Goal: Download file/media

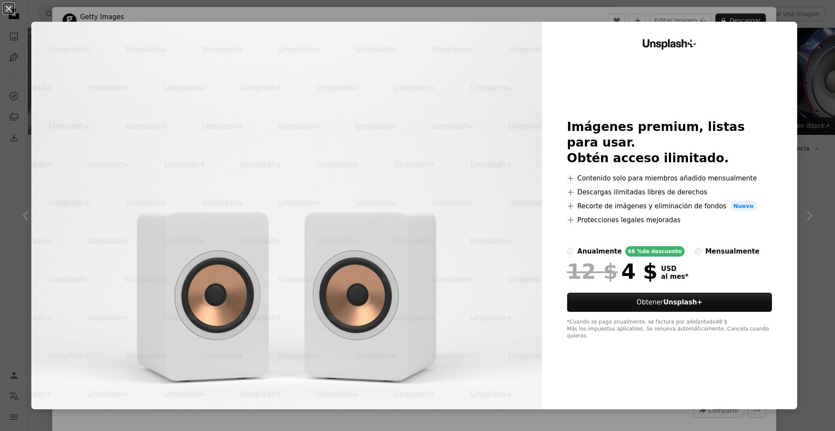
click at [820, 19] on div "An X shape Unsplash+ Imágenes premium, listas para usar. Obtén acceso ilimitado…" at bounding box center [417, 215] width 835 height 431
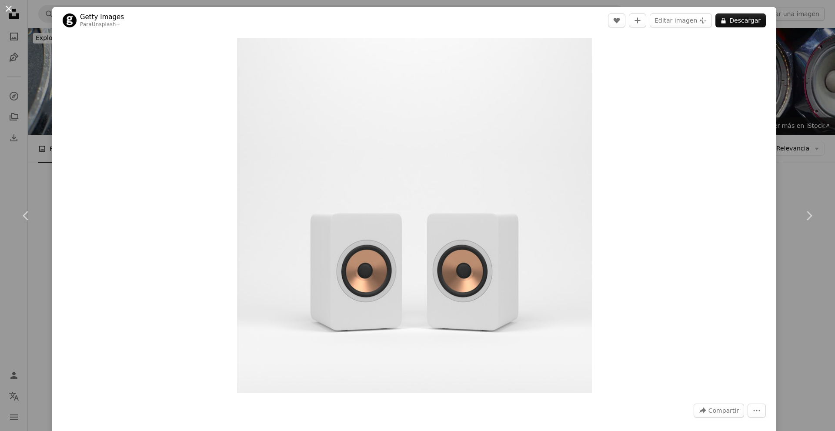
click at [9, 4] on button "An X shape" at bounding box center [8, 8] width 10 height 10
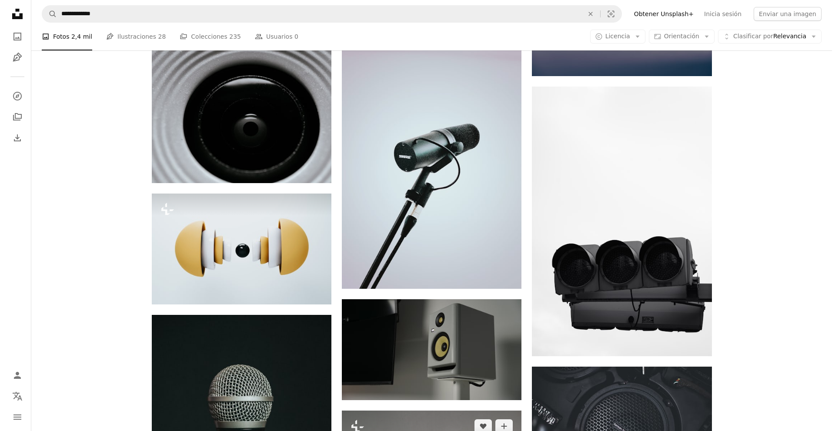
scroll to position [826, 0]
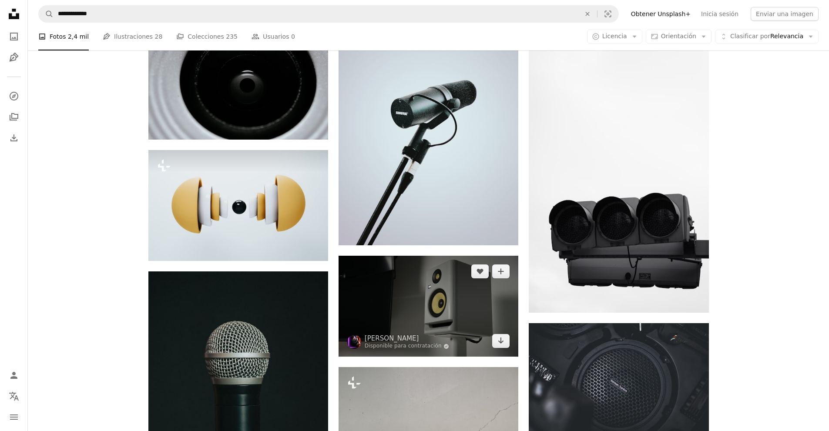
click at [420, 256] on img at bounding box center [428, 306] width 180 height 101
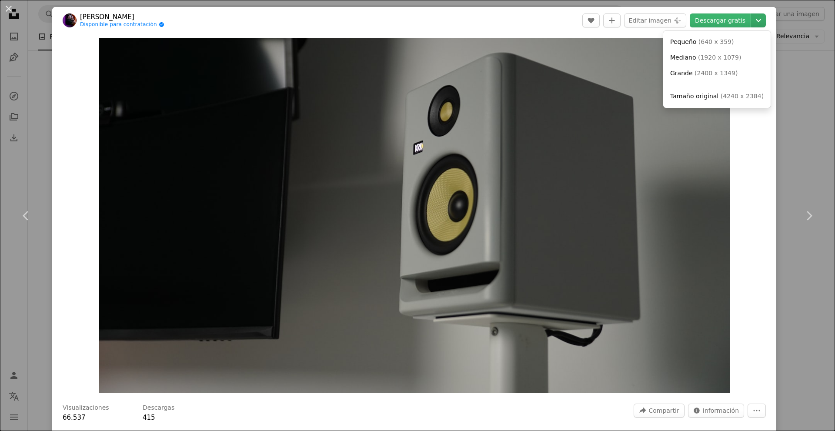
click at [752, 25] on icon "Chevron down" at bounding box center [759, 20] width 14 height 10
click at [709, 93] on span "Tamaño original" at bounding box center [694, 96] width 48 height 7
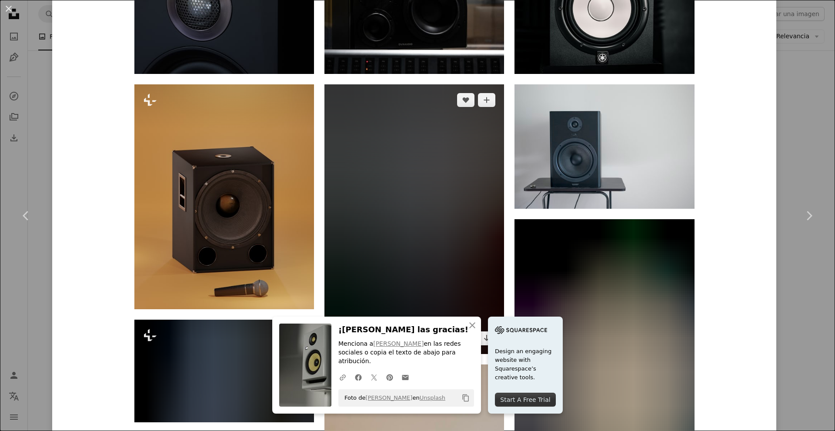
scroll to position [913, 0]
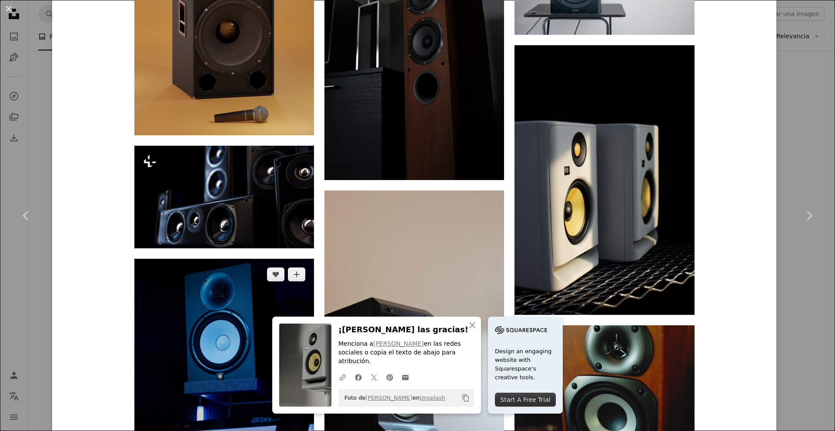
click at [246, 259] on img at bounding box center [224, 371] width 180 height 225
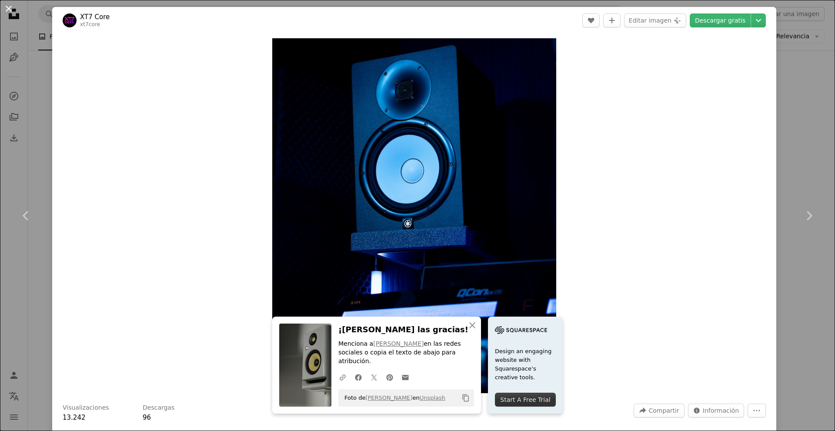
click at [7, 7] on button "An X shape" at bounding box center [8, 8] width 10 height 10
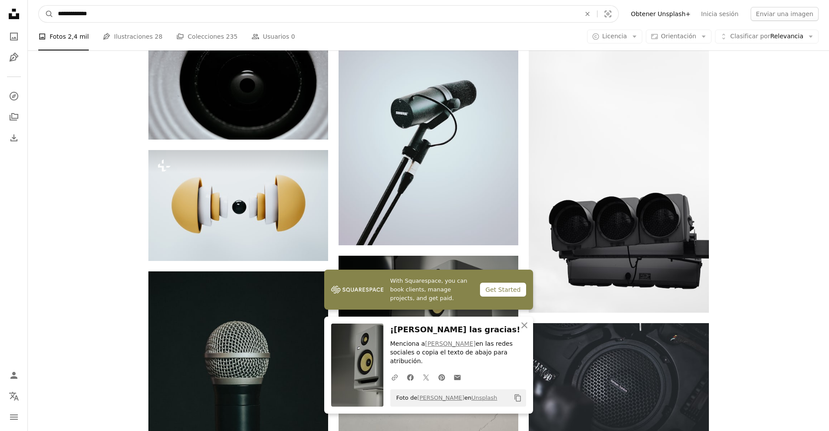
drag, startPoint x: 90, startPoint y: 18, endPoint x: 0, endPoint y: 14, distance: 89.7
type input "**********"
click button "A magnifying glass" at bounding box center [46, 14] width 15 height 17
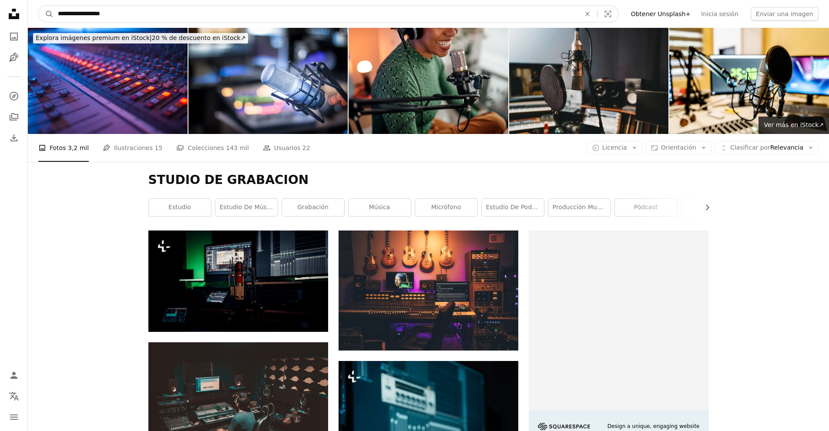
drag, startPoint x: 137, startPoint y: 16, endPoint x: 0, endPoint y: 23, distance: 137.2
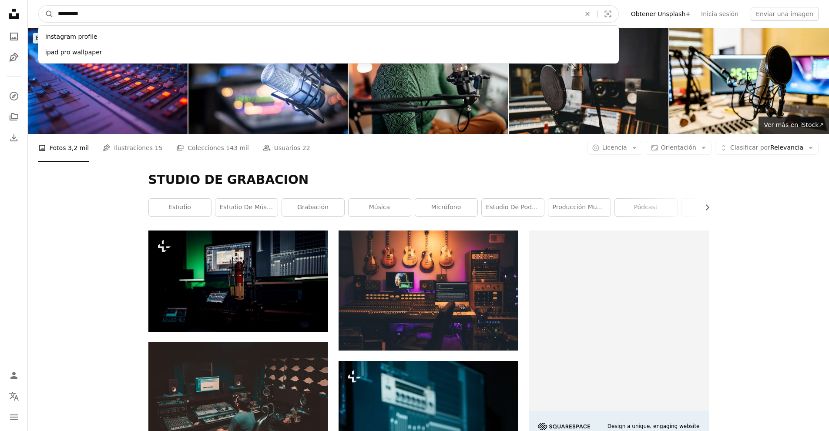
type input "*********"
click at [39, 6] on button "A magnifying glass" at bounding box center [46, 14] width 15 height 17
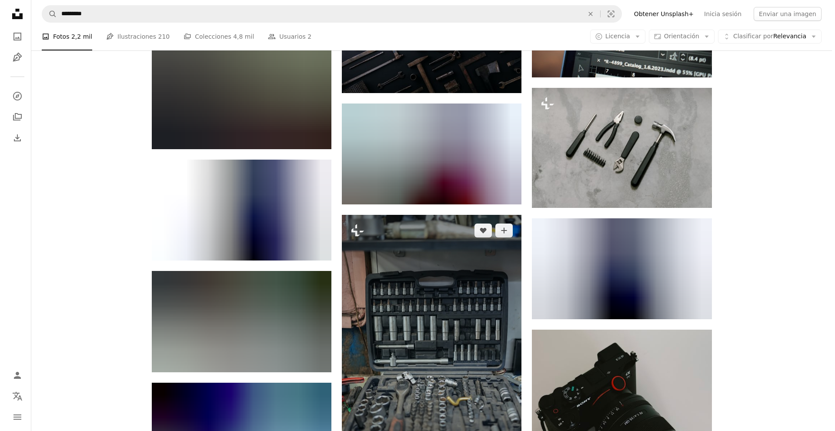
scroll to position [936, 0]
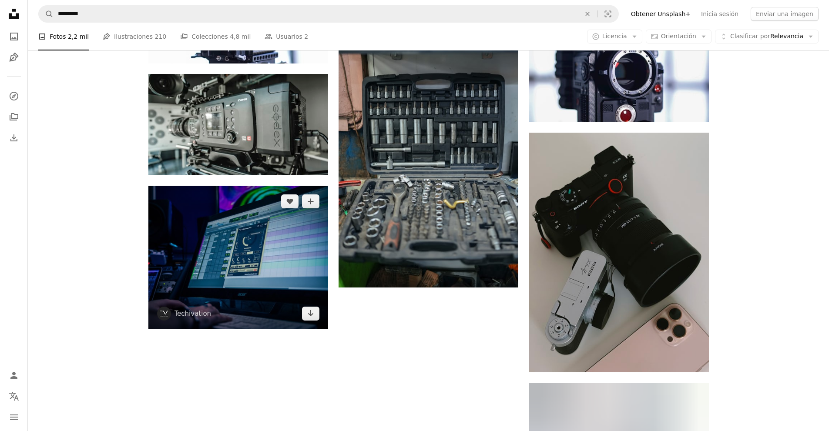
click at [232, 186] on img at bounding box center [238, 258] width 180 height 144
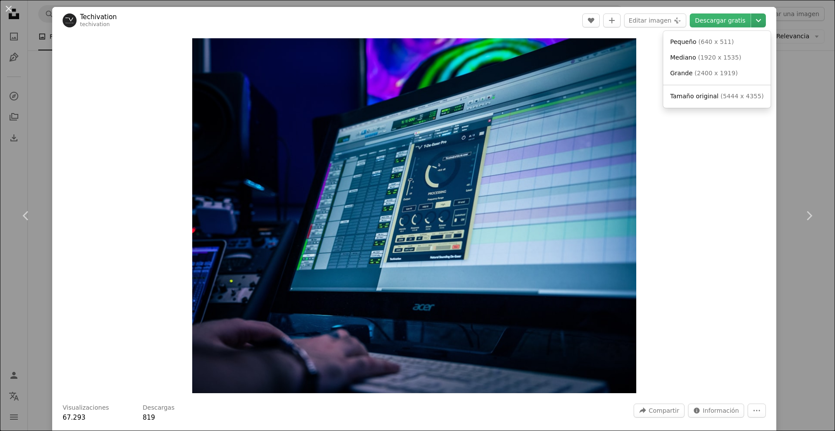
drag, startPoint x: 751, startPoint y: 16, endPoint x: 756, endPoint y: 16, distance: 4.4
click at [753, 16] on icon "Chevron down" at bounding box center [759, 20] width 14 height 10
click at [692, 99] on span "Tamaño original" at bounding box center [694, 96] width 48 height 7
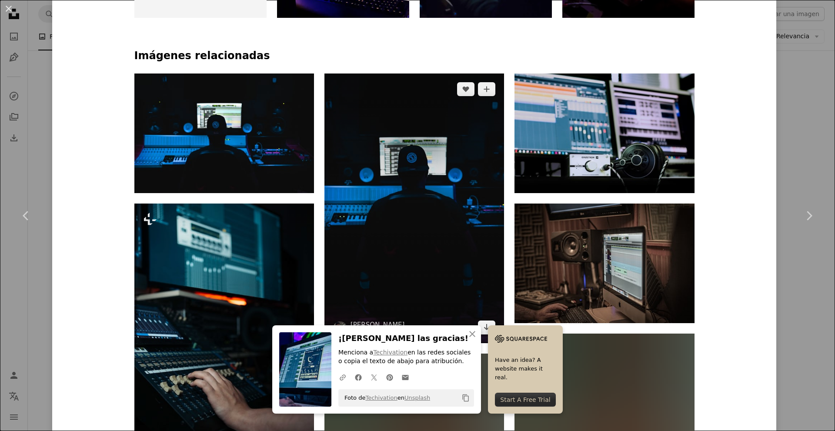
scroll to position [565, 0]
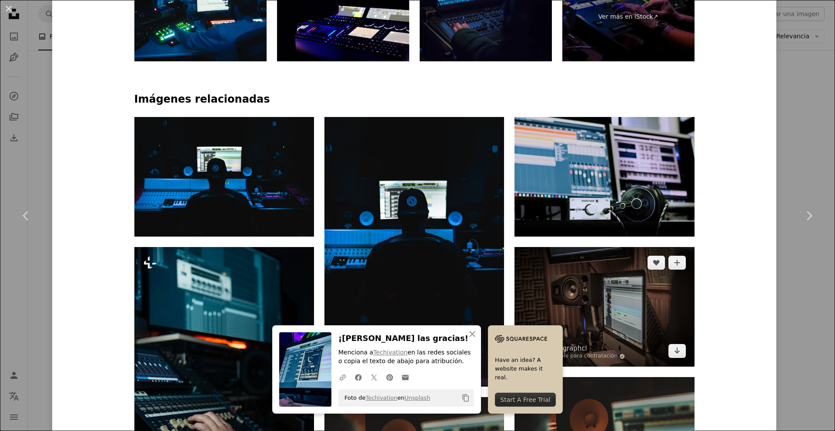
click at [596, 247] on img at bounding box center [605, 307] width 180 height 120
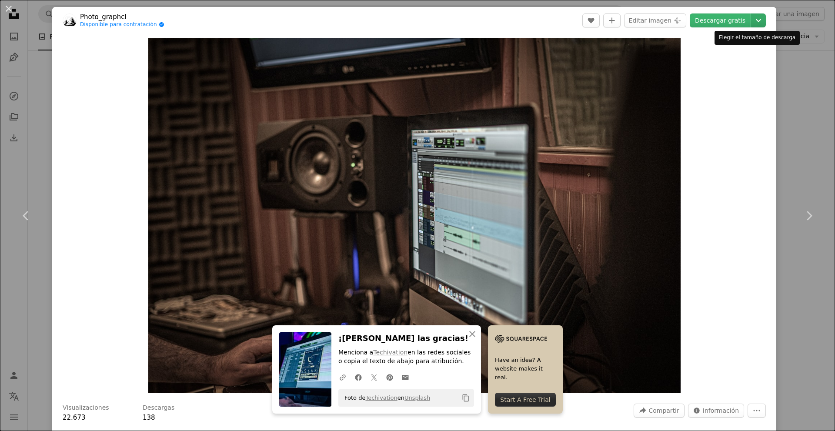
click at [756, 23] on icon "Chevron down" at bounding box center [759, 20] width 14 height 10
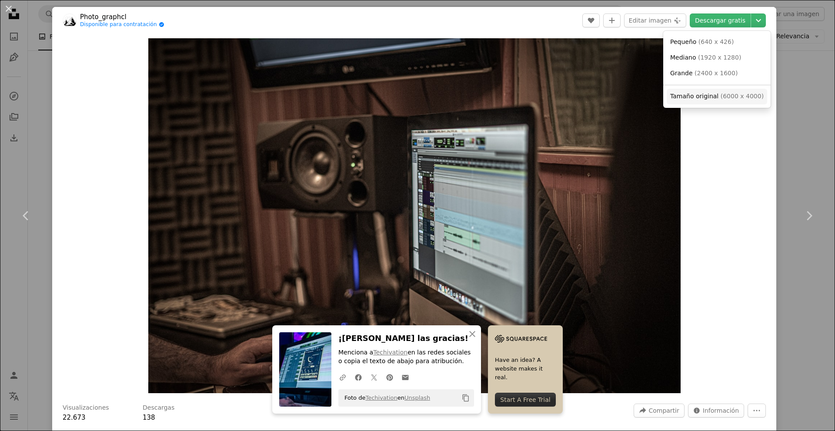
click at [688, 97] on span "Tamaño original" at bounding box center [694, 96] width 48 height 7
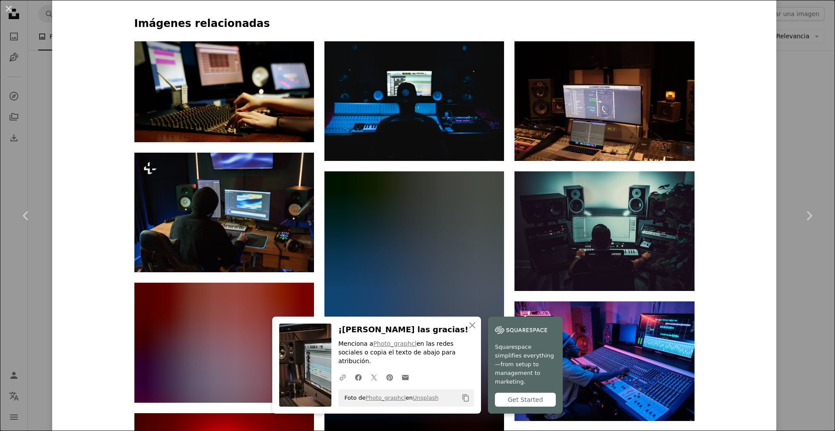
scroll to position [696, 0]
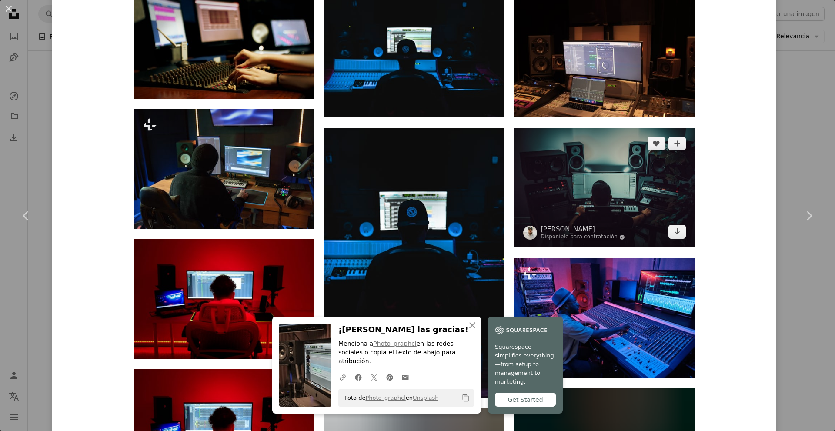
click at [568, 128] on img at bounding box center [605, 188] width 180 height 120
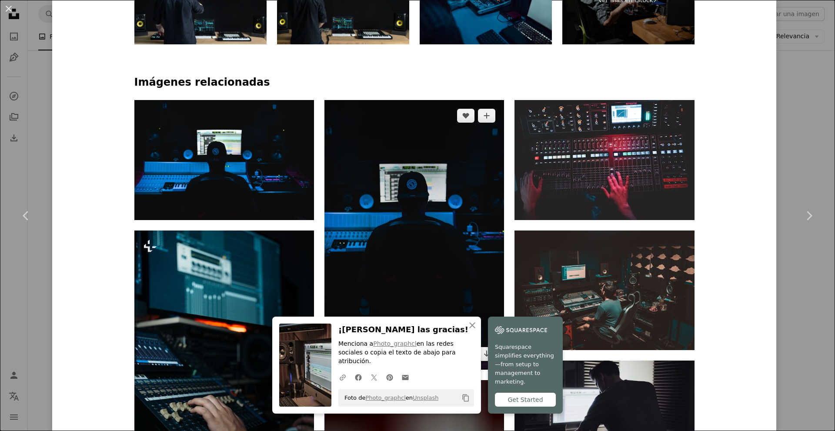
scroll to position [522, 0]
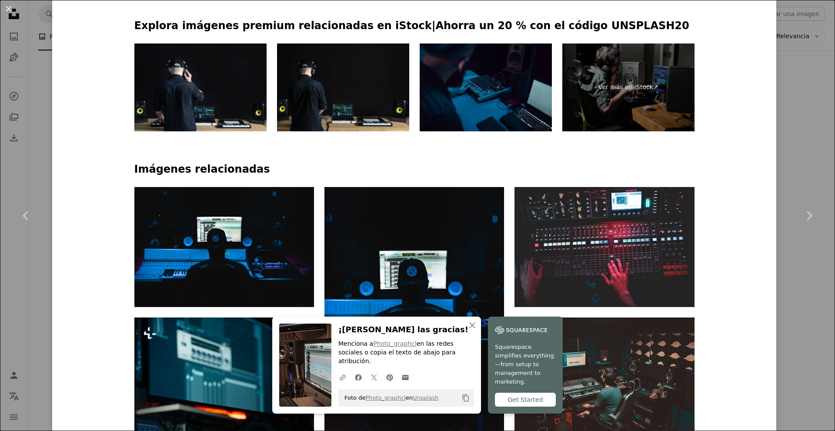
click at [630, 177] on div at bounding box center [414, 182] width 560 height 10
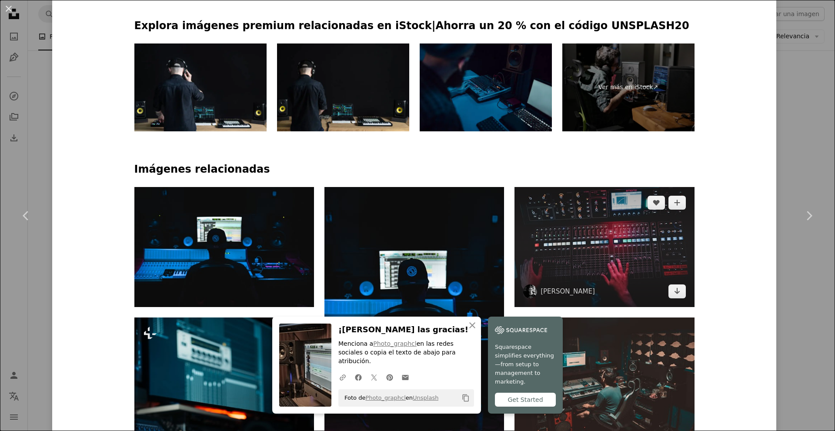
click at [595, 187] on img at bounding box center [605, 247] width 180 height 120
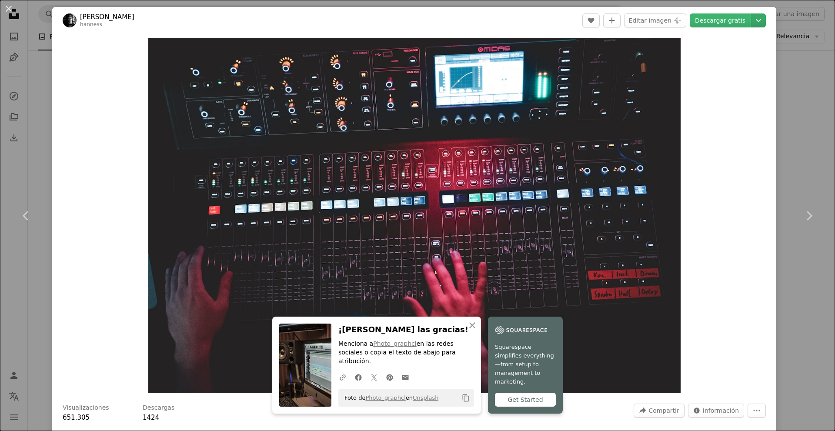
click at [759, 22] on header "[PERSON_NAME] A heart A plus sign Editar imagen Plus sign for Unsplash+ Descarg…" at bounding box center [414, 20] width 724 height 27
click at [756, 23] on icon "Chevron down" at bounding box center [759, 20] width 14 height 10
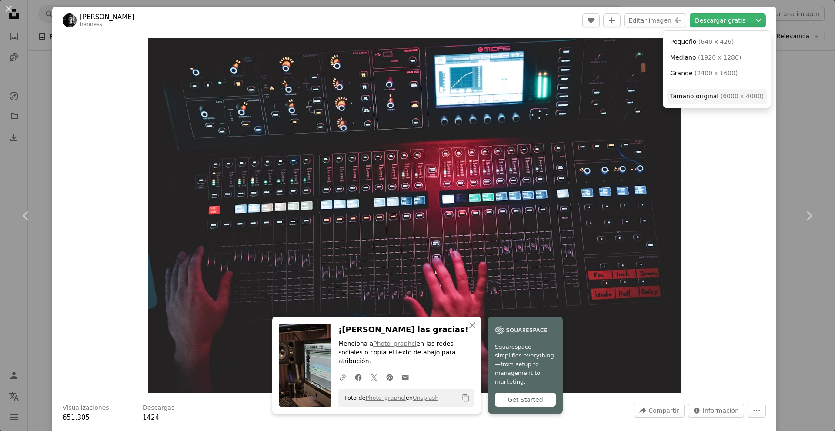
drag, startPoint x: 702, startPoint y: 98, endPoint x: 682, endPoint y: 111, distance: 23.9
click at [701, 99] on span "Tamaño original" at bounding box center [694, 96] width 48 height 7
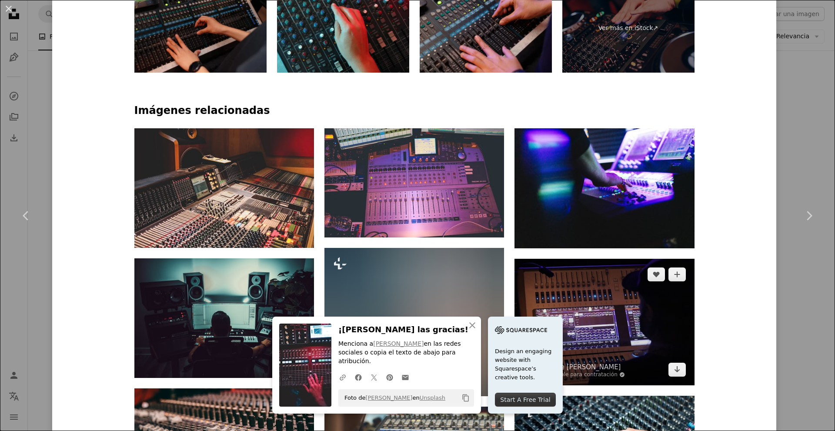
scroll to position [652, 0]
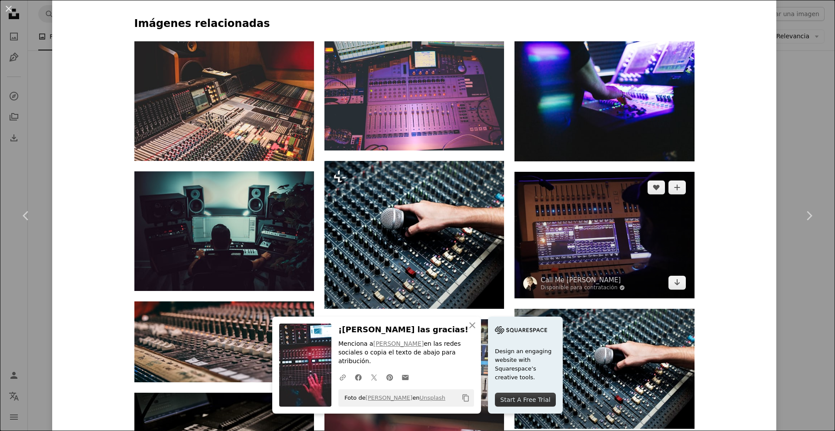
click at [578, 172] on img at bounding box center [605, 235] width 180 height 127
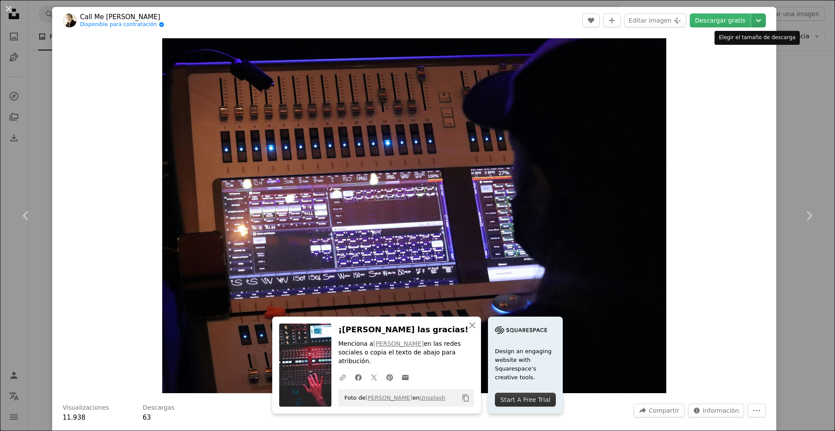
click at [752, 20] on icon "Chevron down" at bounding box center [759, 20] width 14 height 10
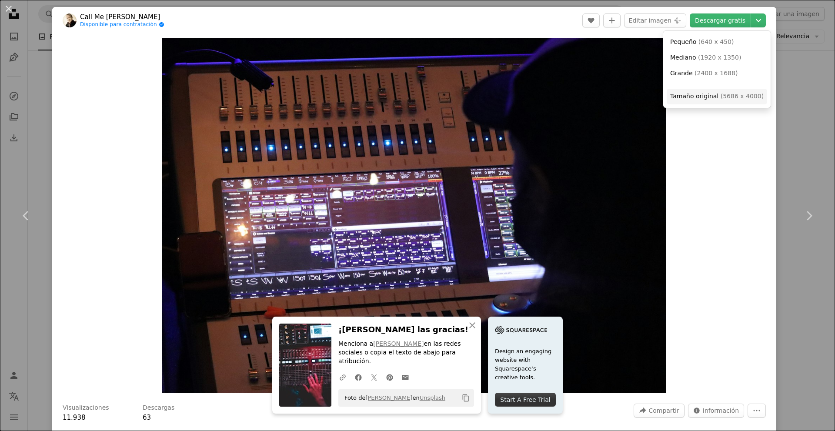
click at [692, 99] on span "Tamaño original" at bounding box center [694, 96] width 48 height 7
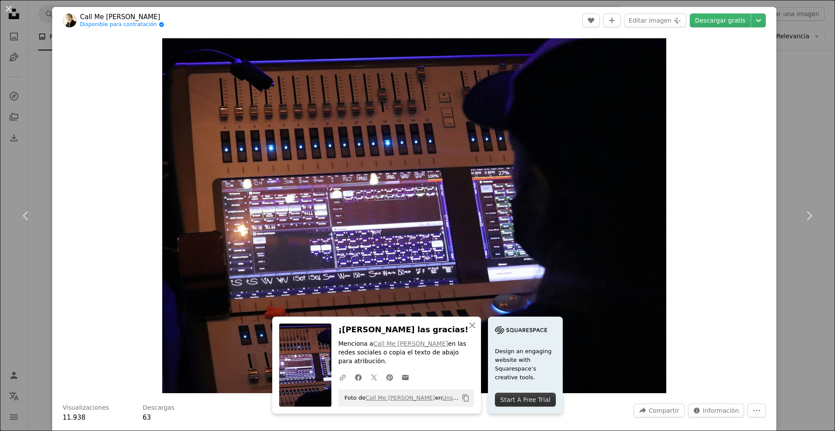
click at [184, 2] on div "An X shape Chevron left Chevron right An X shape Cerrar ¡Dale las gracias! Menc…" at bounding box center [417, 215] width 835 height 431
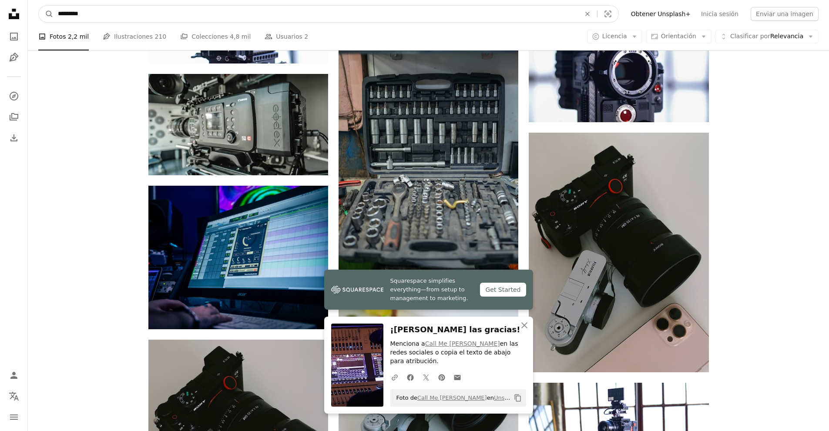
drag, startPoint x: 118, startPoint y: 11, endPoint x: 3, endPoint y: 17, distance: 114.5
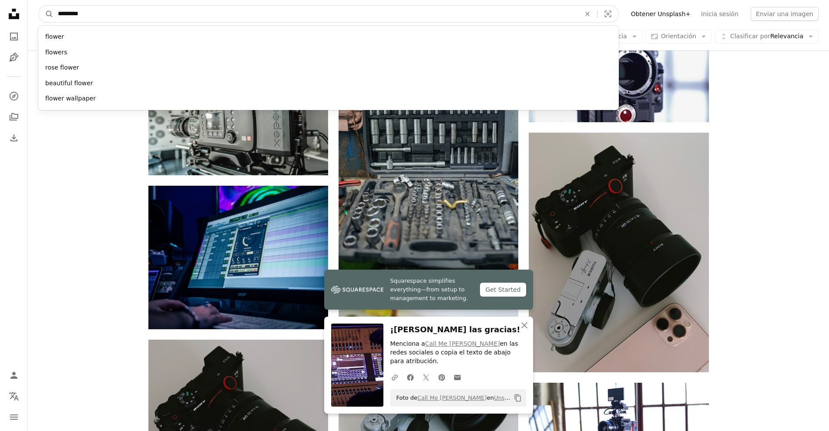
type input "*********"
click button "A magnifying glass" at bounding box center [46, 14] width 15 height 17
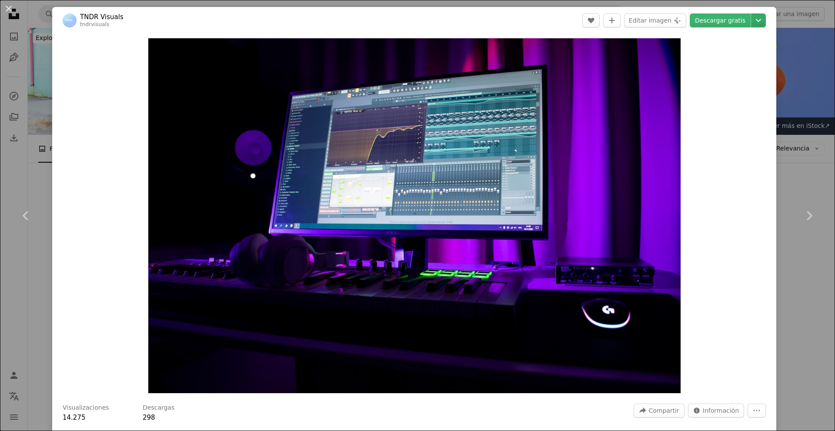
click at [756, 20] on icon "Chevron down" at bounding box center [759, 20] width 14 height 10
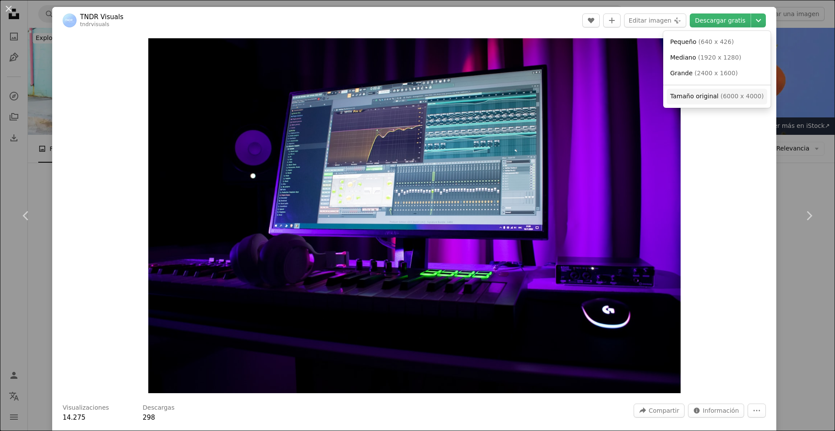
click at [705, 95] on span "Tamaño original" at bounding box center [694, 96] width 48 height 7
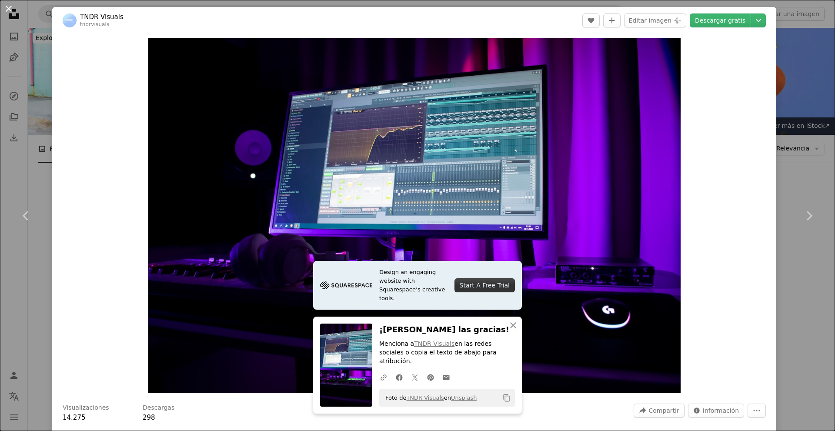
click at [10, 10] on button "An X shape" at bounding box center [8, 8] width 10 height 10
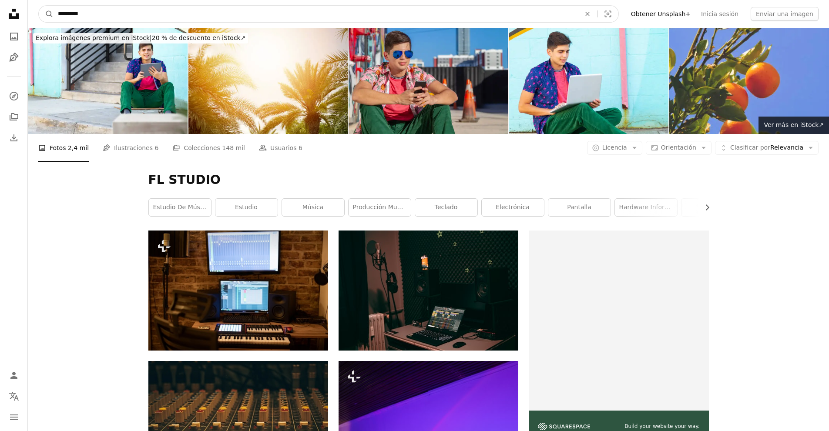
click at [137, 14] on input "*********" at bounding box center [316, 14] width 524 height 17
click at [39, 6] on button "A magnifying glass" at bounding box center [46, 14] width 15 height 17
drag, startPoint x: 106, startPoint y: 14, endPoint x: 54, endPoint y: 17, distance: 51.4
click at [54, 17] on input "*********" at bounding box center [316, 14] width 524 height 17
type input "**********"
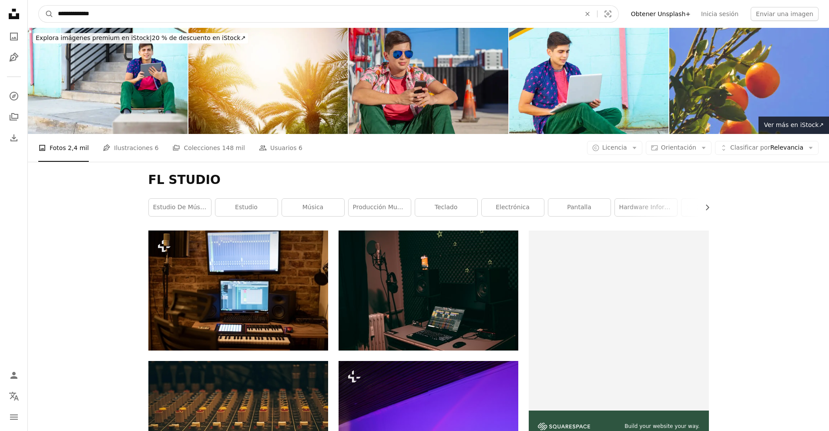
click button "A magnifying glass" at bounding box center [46, 14] width 15 height 17
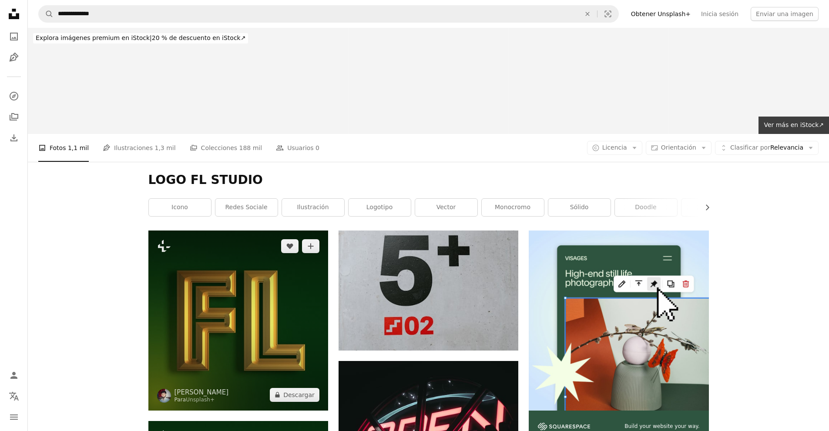
click at [243, 231] on img at bounding box center [238, 321] width 180 height 180
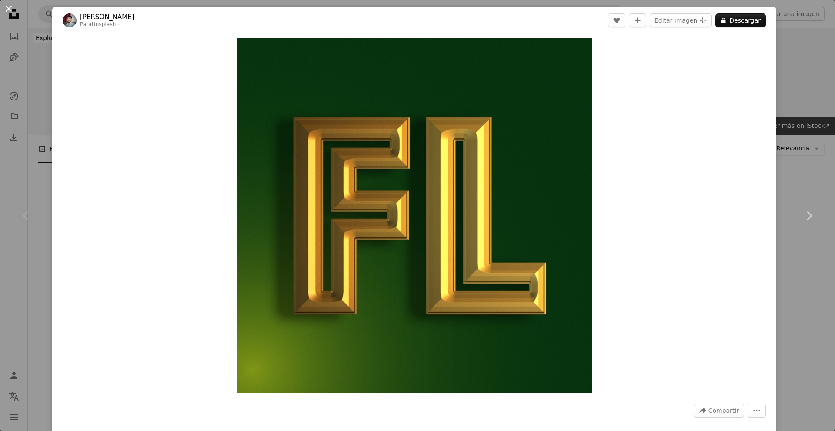
click at [11, 14] on button "An X shape" at bounding box center [8, 8] width 10 height 10
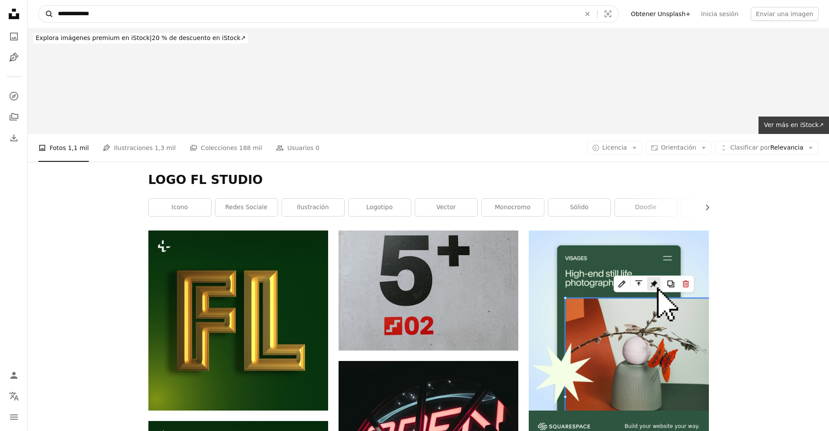
drag, startPoint x: 111, startPoint y: 15, endPoint x: 50, endPoint y: 8, distance: 61.3
click at [50, 8] on form "**********" at bounding box center [328, 13] width 580 height 17
type input "********"
click button "A magnifying glass" at bounding box center [46, 14] width 15 height 17
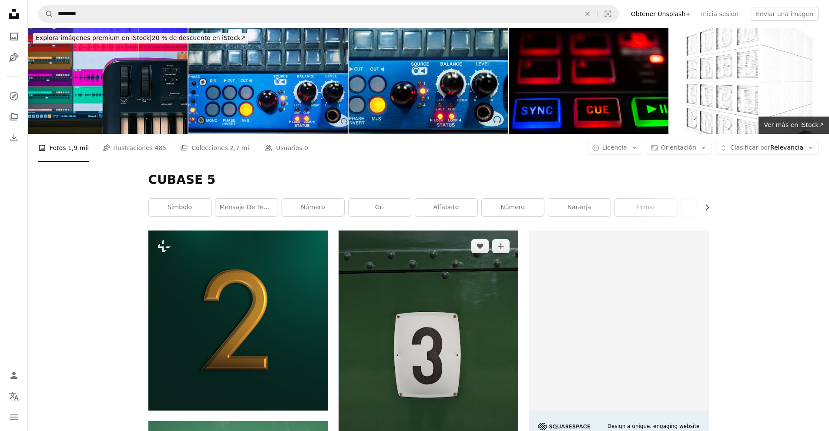
scroll to position [174, 0]
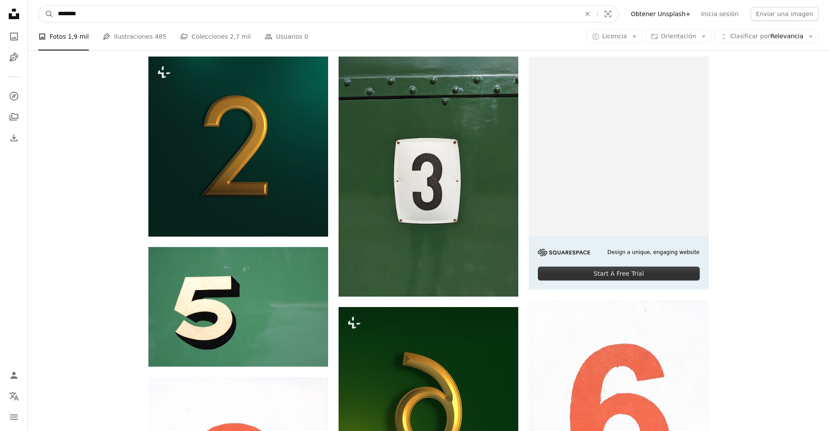
click at [93, 16] on input "********" at bounding box center [316, 14] width 524 height 17
type input "******"
click button "A magnifying glass" at bounding box center [46, 14] width 15 height 17
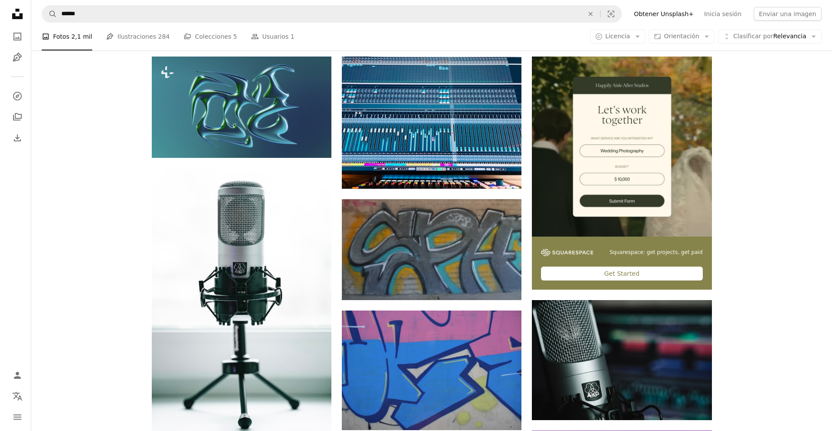
scroll to position [43, 0]
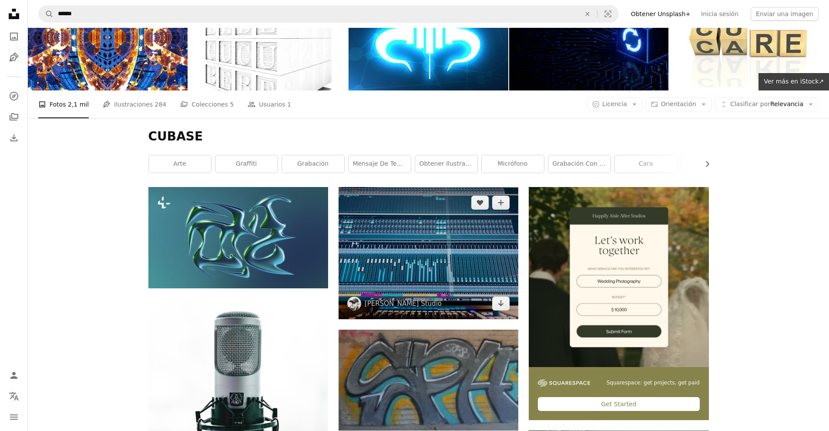
click at [459, 187] on img at bounding box center [428, 253] width 180 height 132
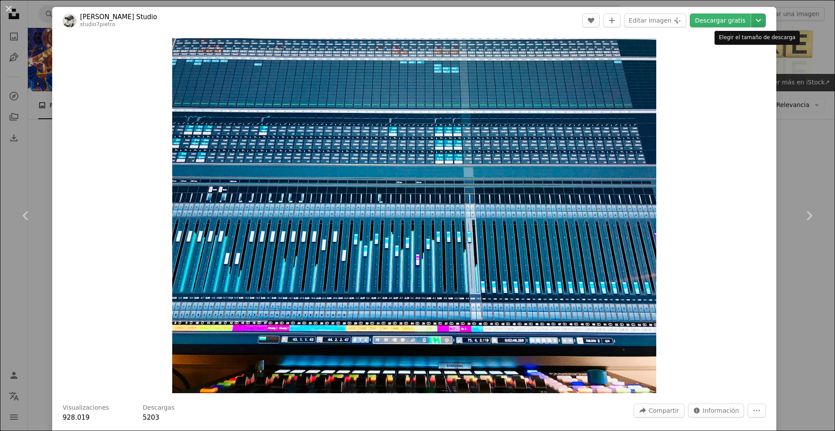
click at [754, 20] on icon "Chevron down" at bounding box center [759, 20] width 14 height 10
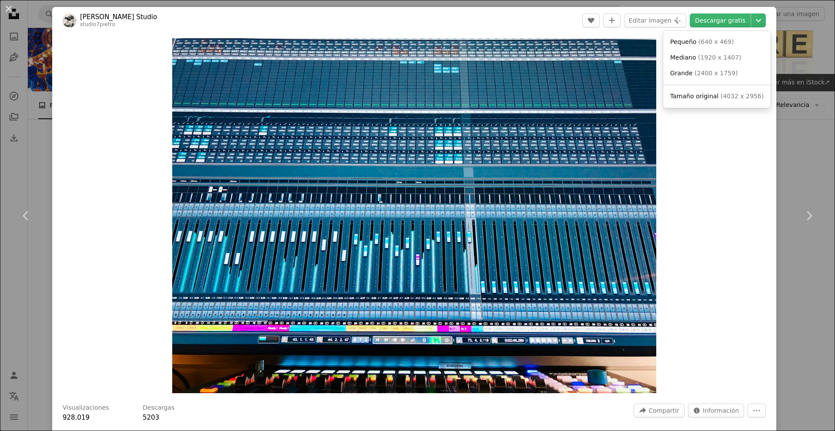
drag, startPoint x: 689, startPoint y: 106, endPoint x: 690, endPoint y: 100, distance: 6.7
click at [689, 106] on div "Pequeño ( 640 x 469 ) Mediano ( 1920 x 1407 ) Grande ( 2400 x 1759 ) Tamaño ori…" at bounding box center [716, 69] width 107 height 77
click at [690, 96] on span "Tamaño original" at bounding box center [694, 96] width 48 height 7
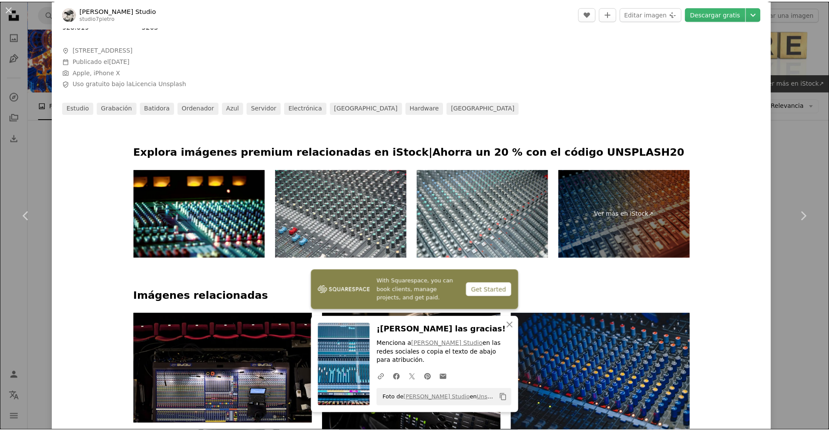
scroll to position [522, 0]
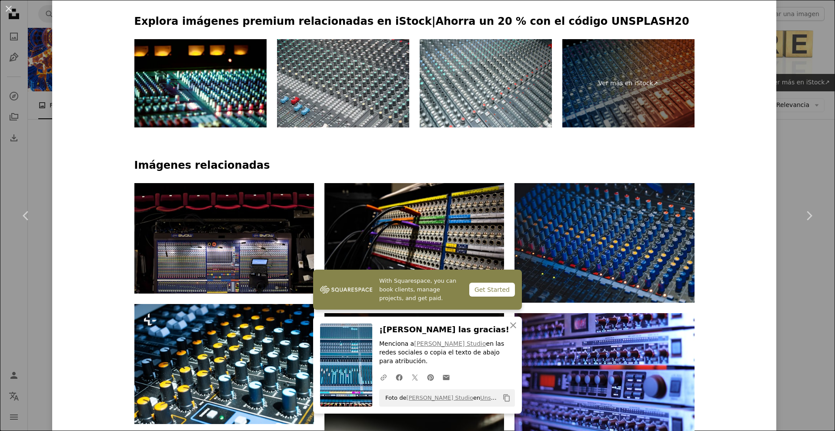
click at [808, 71] on div "An X shape Chevron left Chevron right With Squarespace, you can book clients, m…" at bounding box center [417, 215] width 835 height 431
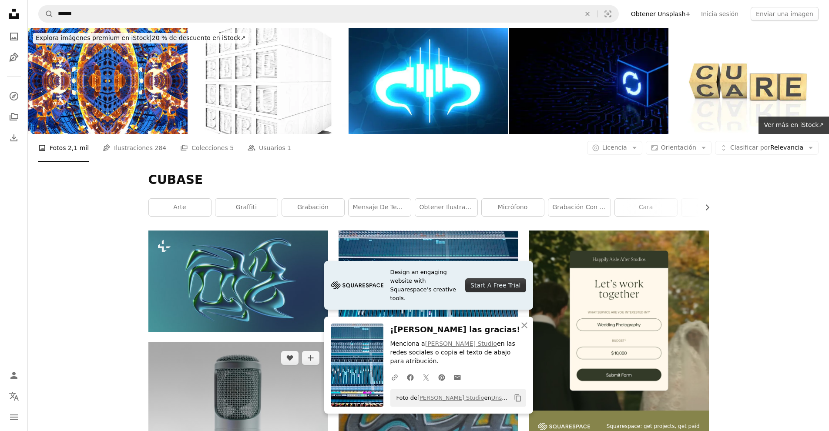
scroll to position [43, 0]
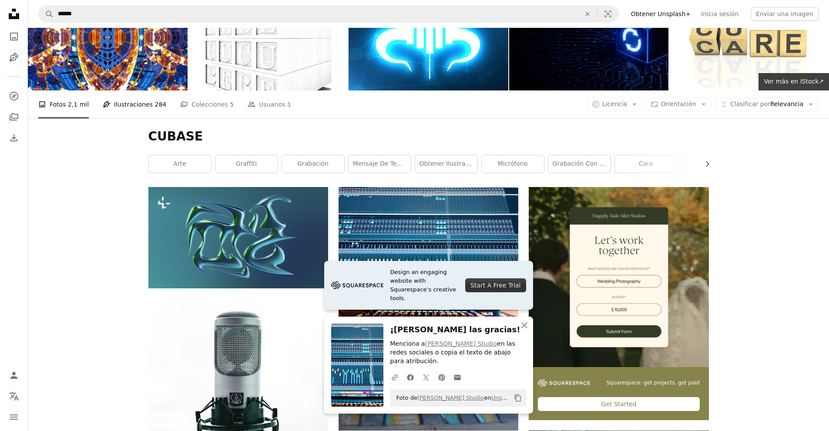
click at [144, 90] on link "Pen Tool Ilustraciones 284" at bounding box center [135, 104] width 64 height 28
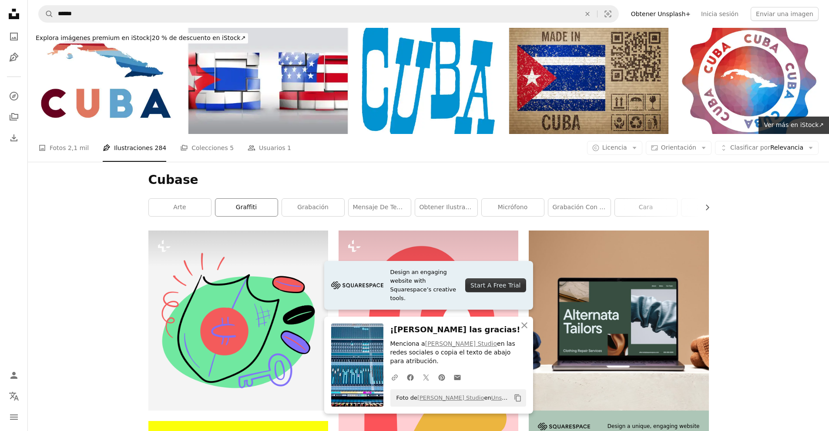
click at [248, 199] on link "graffiti" at bounding box center [246, 207] width 62 height 17
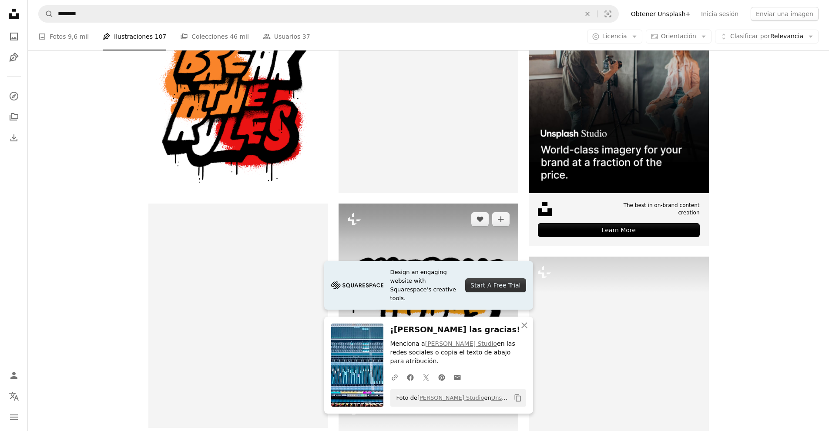
scroll to position [261, 0]
